Goal: Information Seeking & Learning: Check status

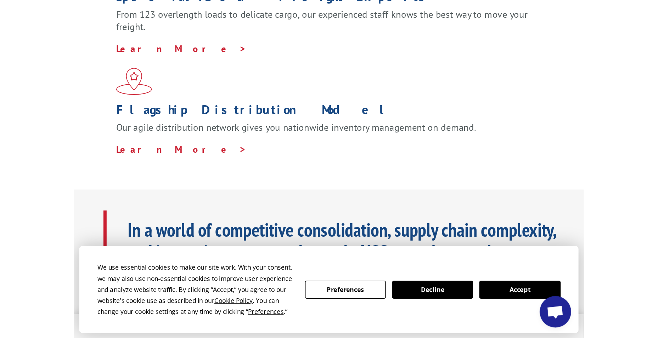
scroll to position [319, 0]
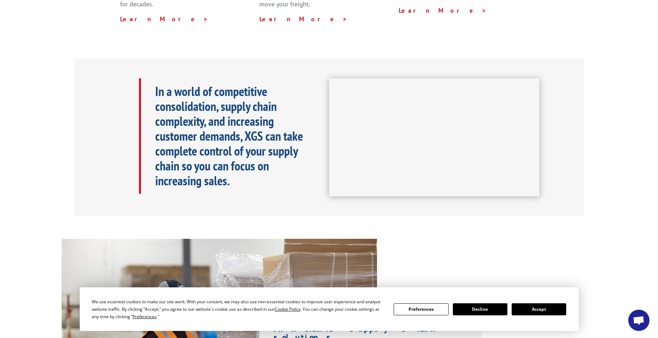
scroll to position [425, 0]
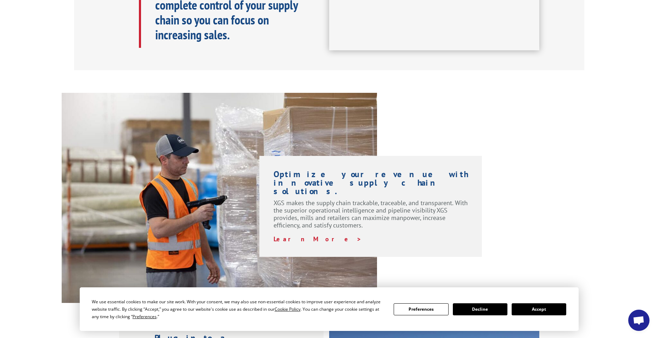
scroll to position [461, 0]
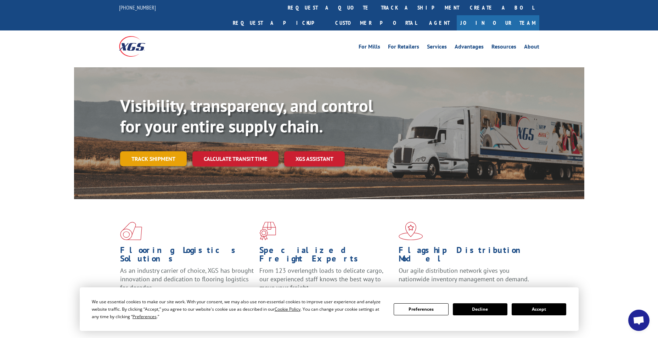
click at [152, 151] on link "Track shipment" at bounding box center [153, 158] width 67 height 15
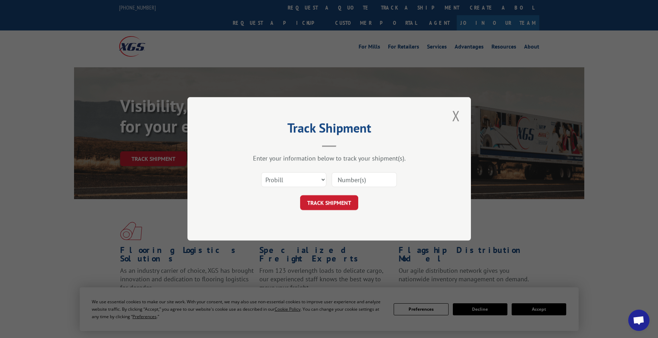
click at [352, 180] on input at bounding box center [364, 180] width 65 height 15
type input "16956097"
click button "TRACK SHIPMENT" at bounding box center [329, 203] width 58 height 15
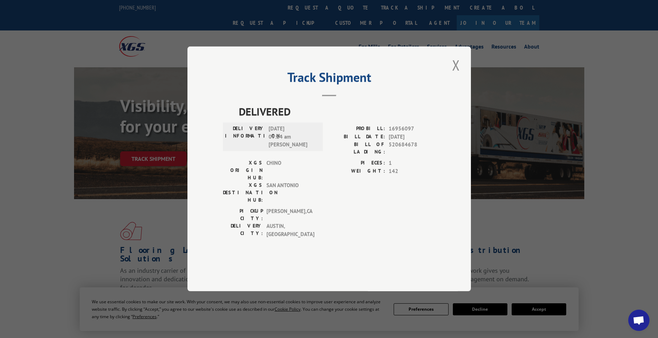
click at [461, 75] on button "Close modal" at bounding box center [456, 64] width 12 height 19
